Goal: Navigation & Orientation: Find specific page/section

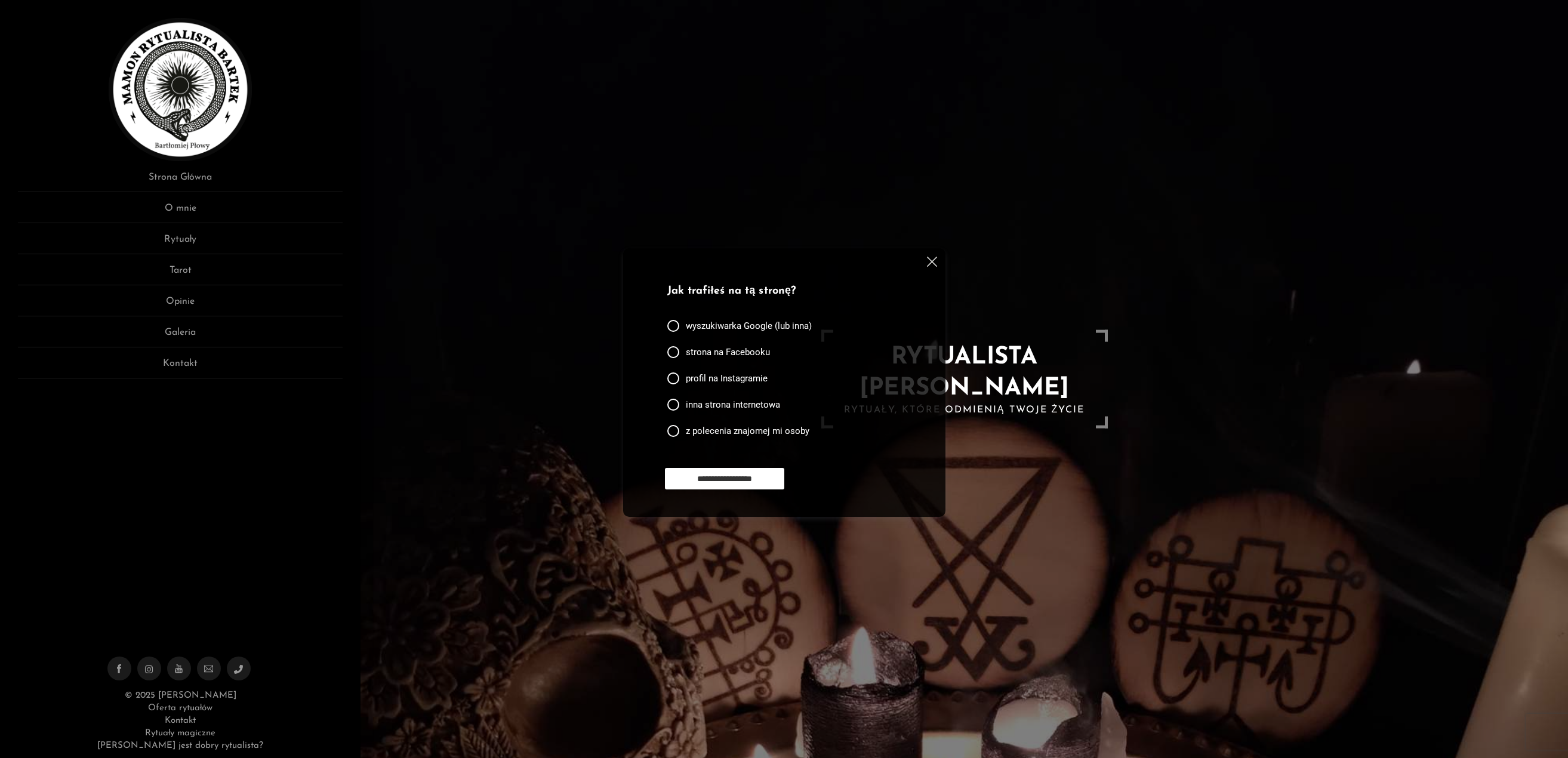
click at [932, 263] on img at bounding box center [931, 261] width 10 height 10
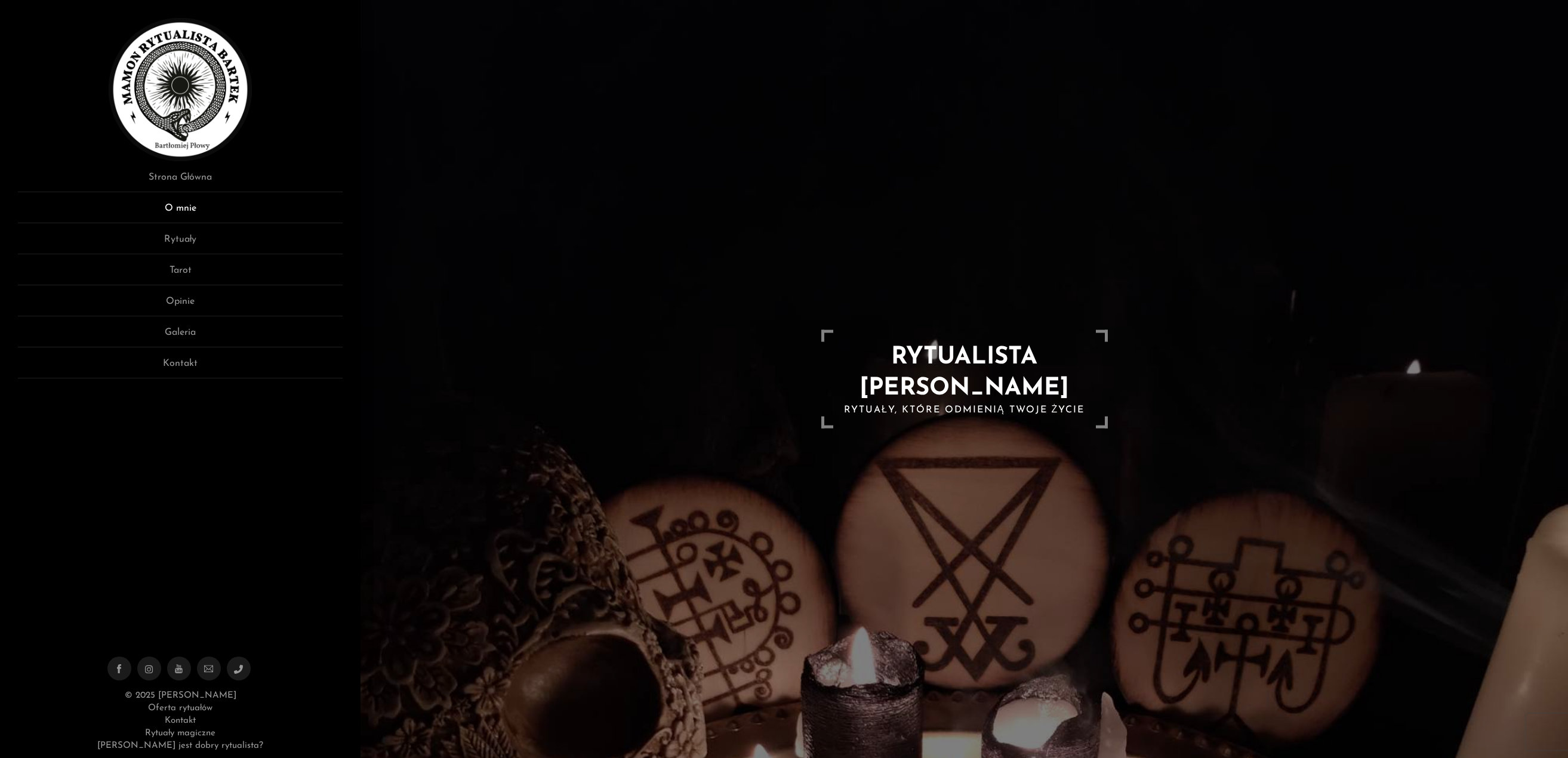
click at [190, 207] on link "O mnie" at bounding box center [180, 212] width 325 height 22
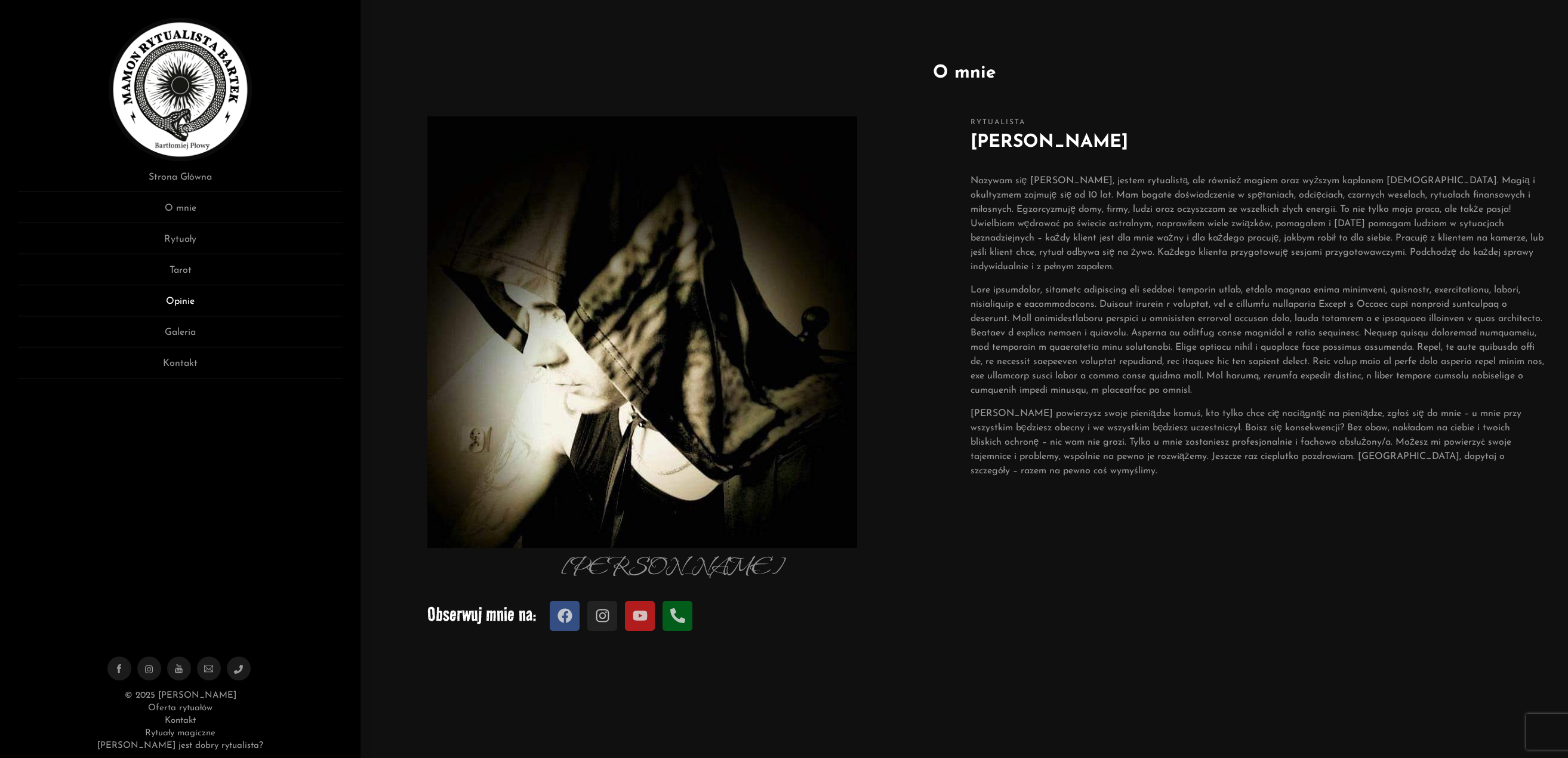
click at [183, 298] on link "Opinie" at bounding box center [180, 305] width 325 height 22
